Goal: Browse casually

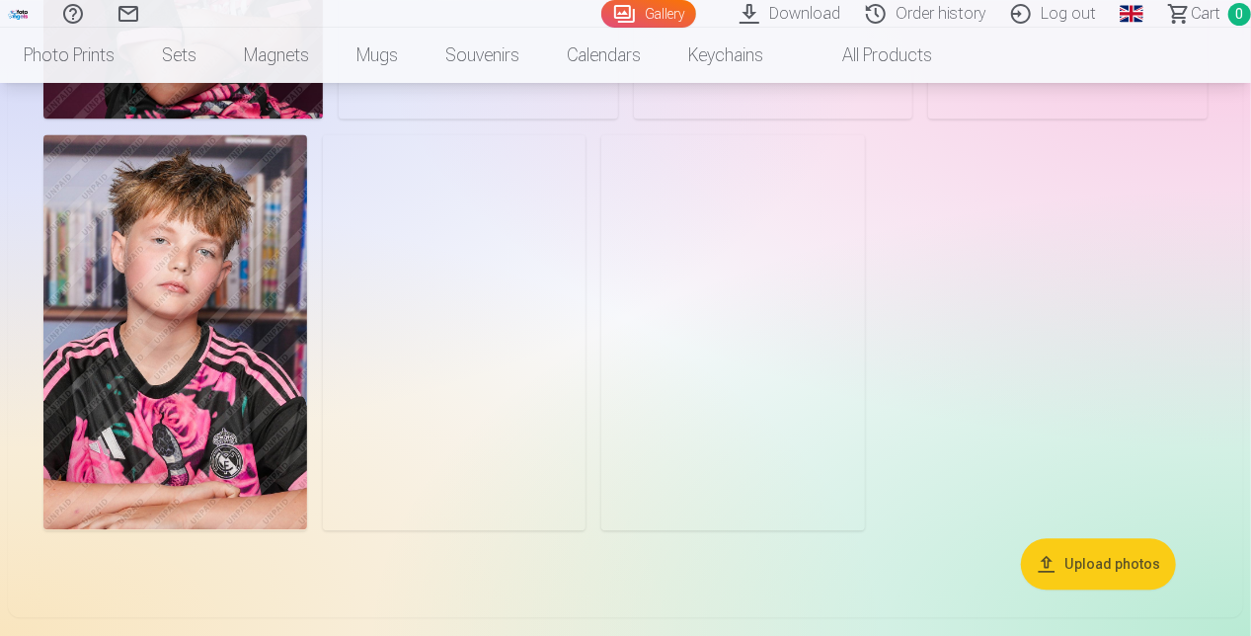
scroll to position [9378, 0]
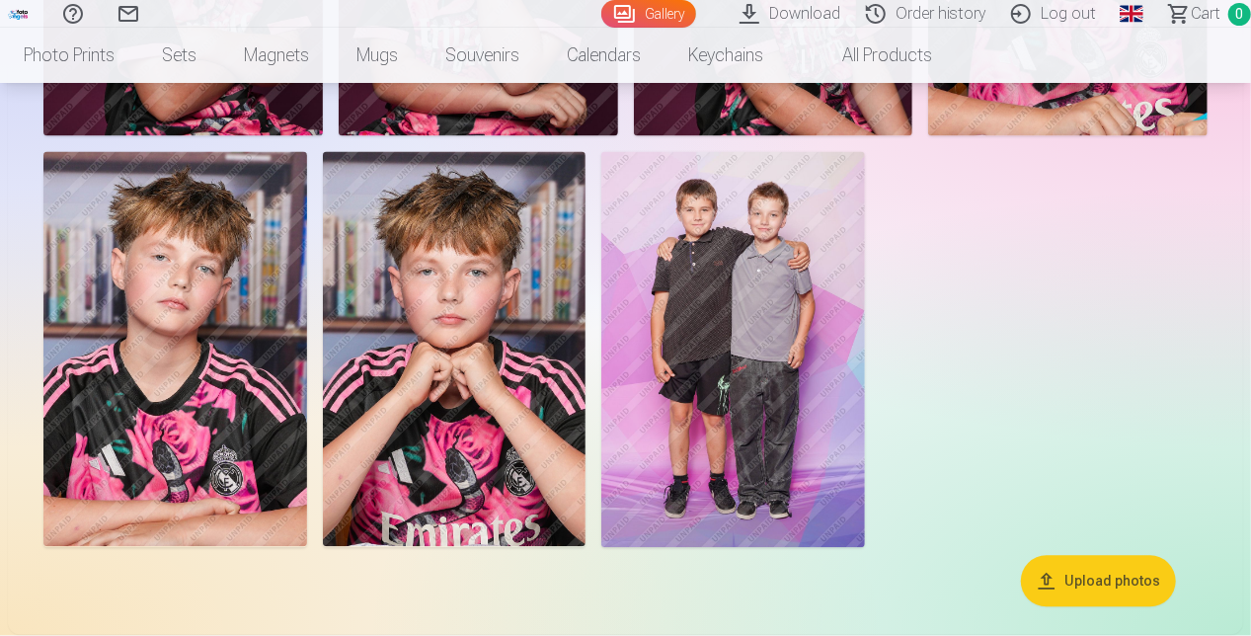
click at [761, 291] on img at bounding box center [733, 349] width 264 height 395
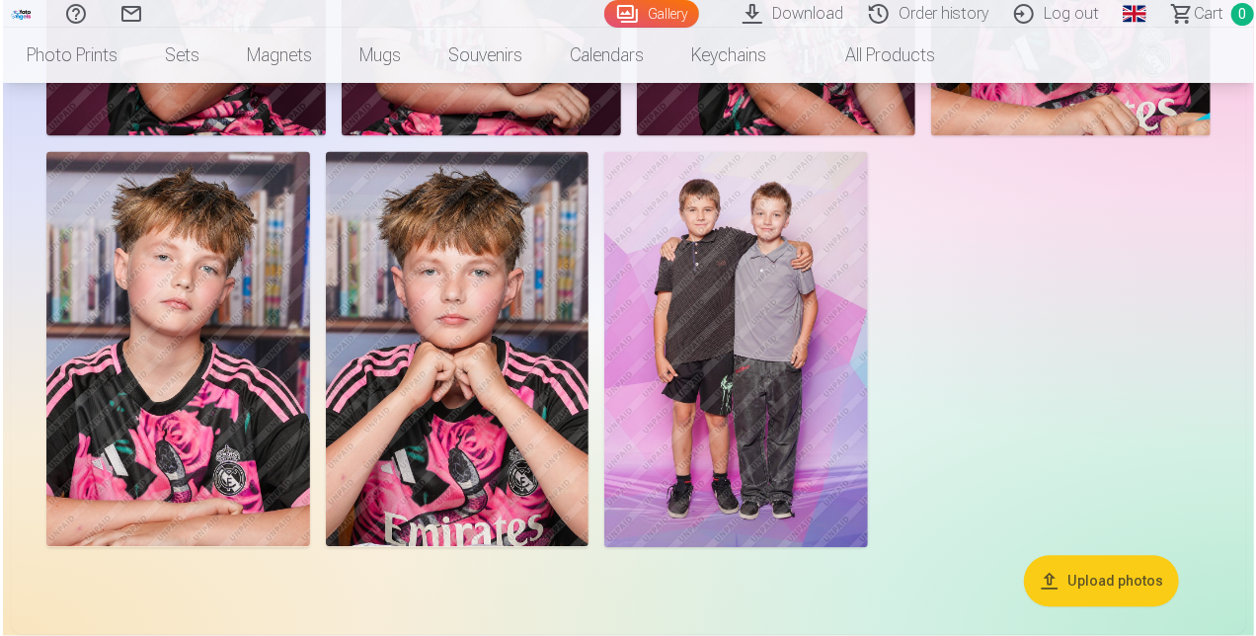
scroll to position [9412, 0]
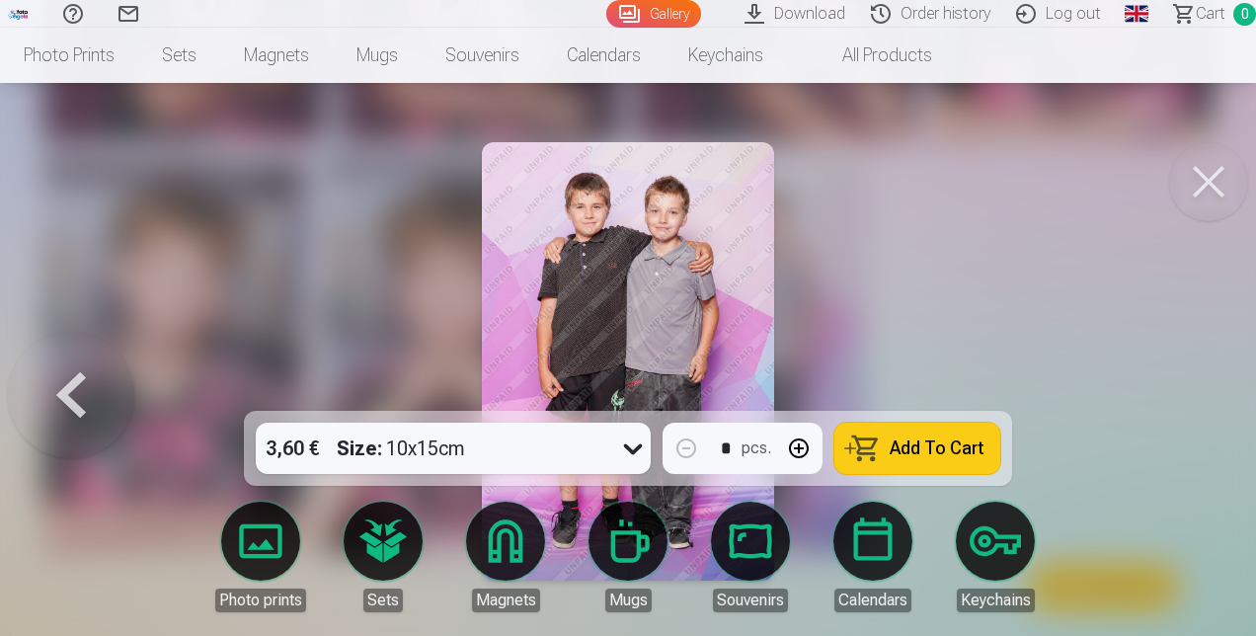
click at [1220, 186] on button at bounding box center [1208, 181] width 79 height 79
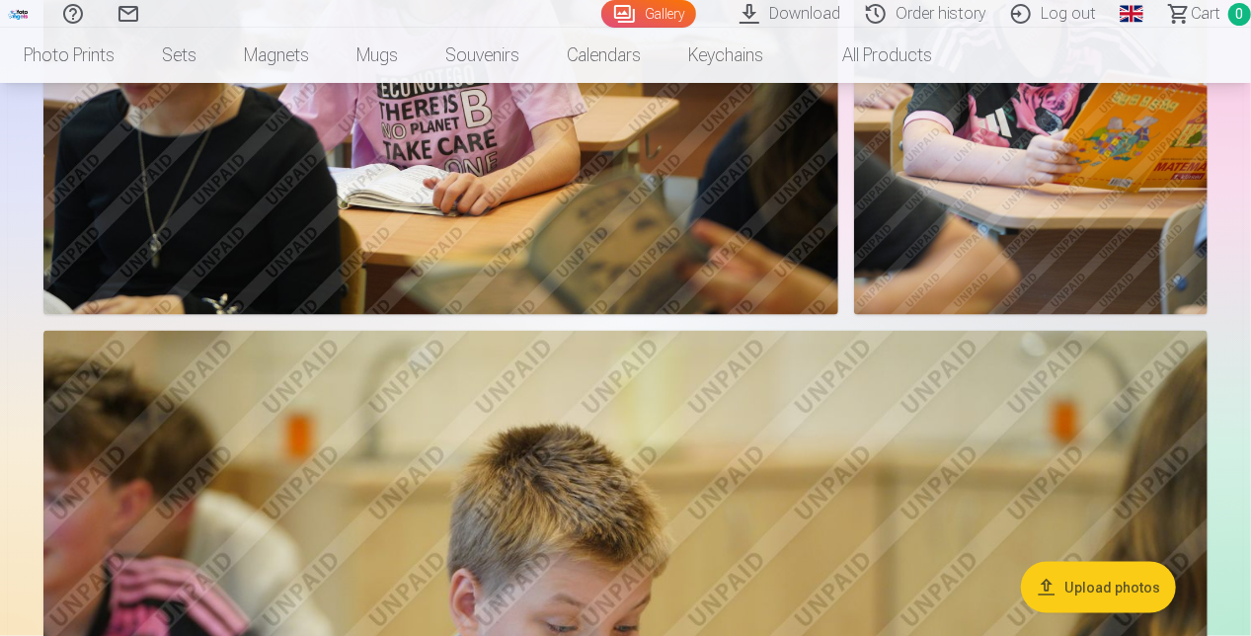
scroll to position [4541, 0]
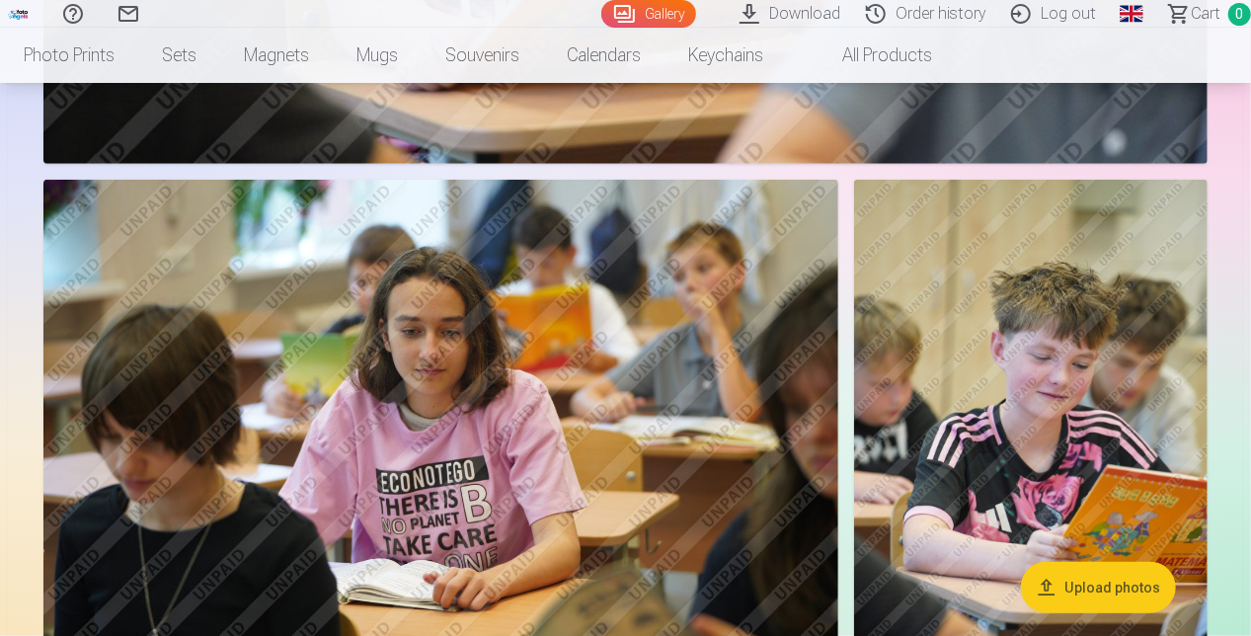
click at [890, 39] on link "All products" at bounding box center [871, 55] width 169 height 55
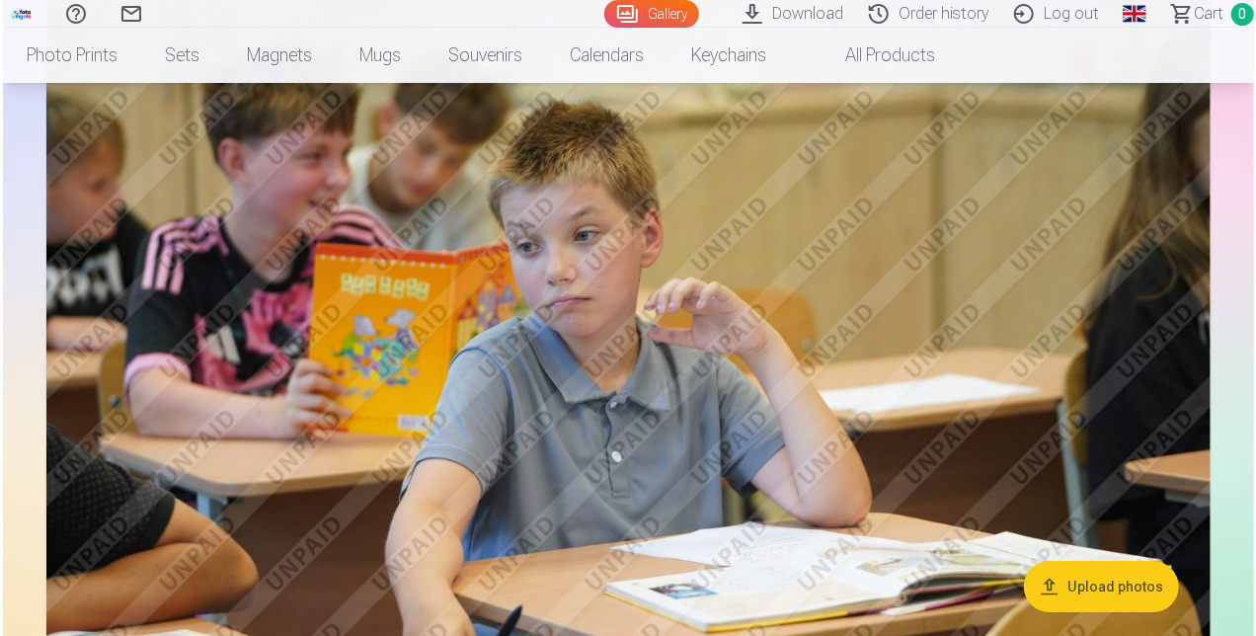
scroll to position [3159, 0]
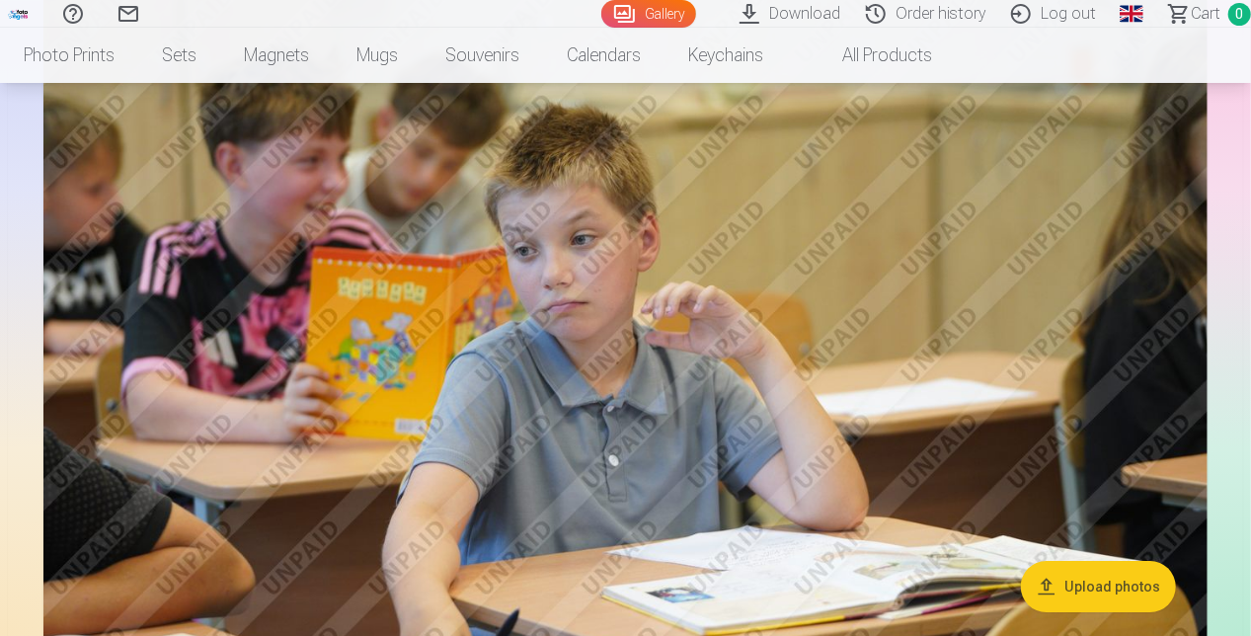
drag, startPoint x: 463, startPoint y: 496, endPoint x: 883, endPoint y: 328, distance: 451.9
click at [883, 328] on img at bounding box center [625, 367] width 1164 height 776
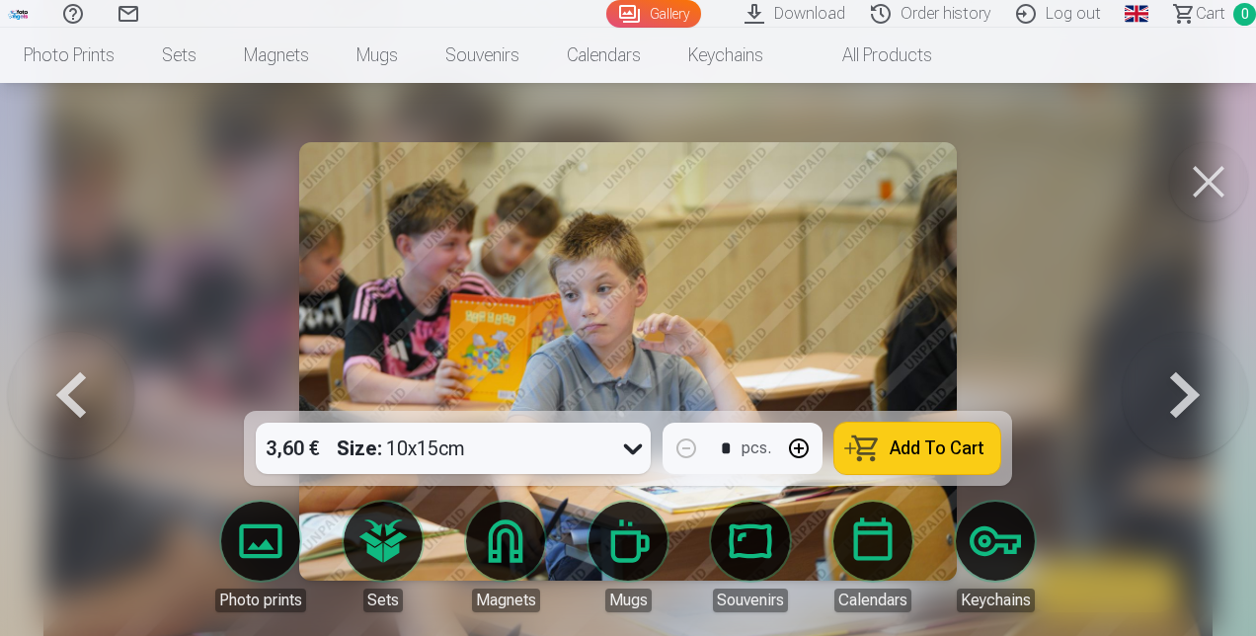
click at [875, 331] on img at bounding box center [627, 361] width 657 height 438
click at [1185, 189] on button at bounding box center [1208, 181] width 79 height 79
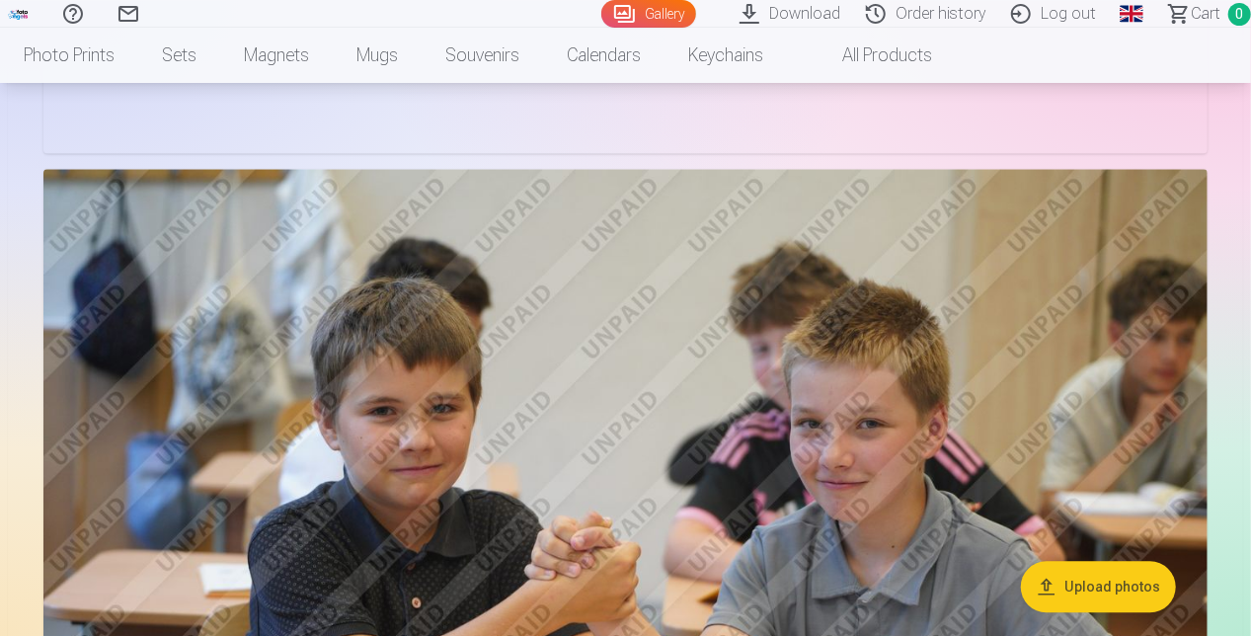
scroll to position [2259, 0]
